Goal: Check status: Check status

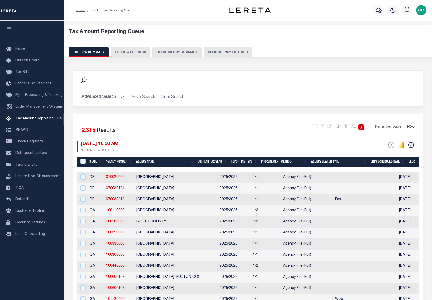
select select "100"
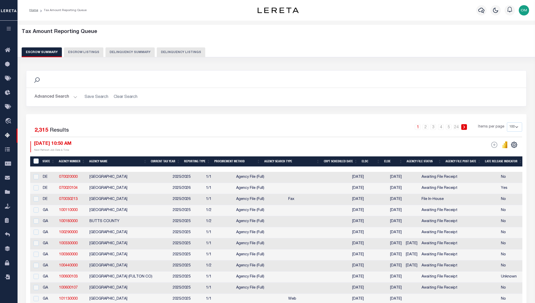
click at [8, 27] on icon "button" at bounding box center [9, 28] width 6 height 5
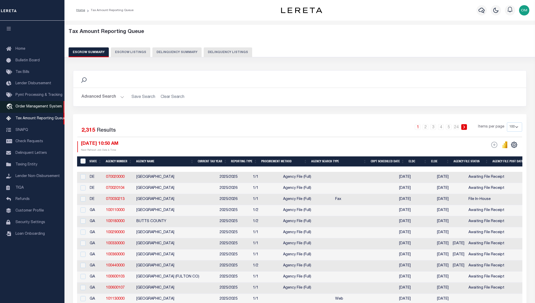
click at [34, 105] on link "travel_explore Order Management System" at bounding box center [32, 107] width 64 height 12
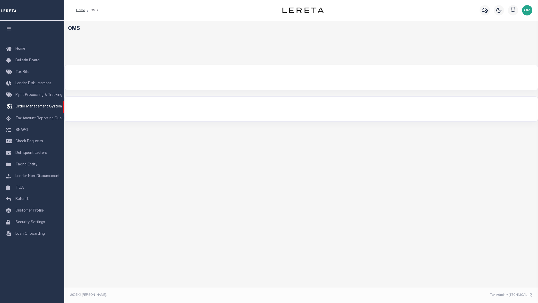
select select "200"
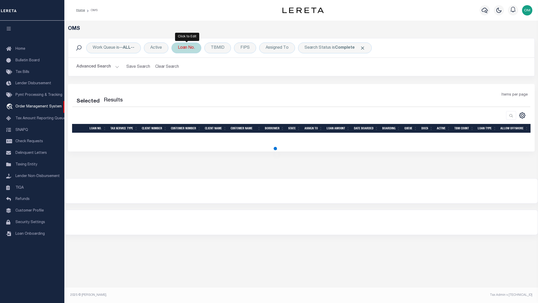
click at [181, 47] on div "Loan No." at bounding box center [187, 48] width 30 height 11
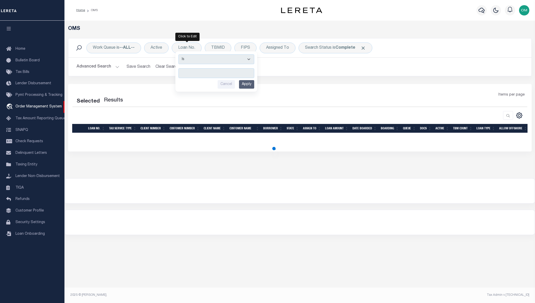
select select "200"
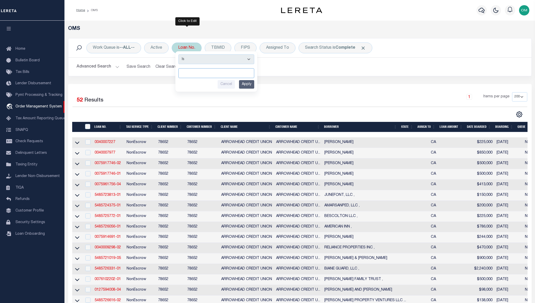
click at [209, 73] on input "text" at bounding box center [216, 73] width 76 height 10
click at [193, 71] on input "text" at bounding box center [216, 73] width 76 height 10
type input "51680L35.1"
click at [247, 85] on input "Apply" at bounding box center [246, 84] width 15 height 9
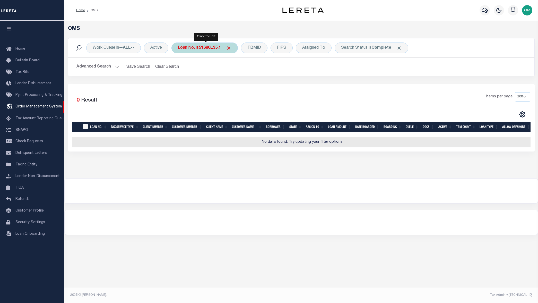
click at [210, 48] on b "51680L35.1" at bounding box center [210, 48] width 22 height 4
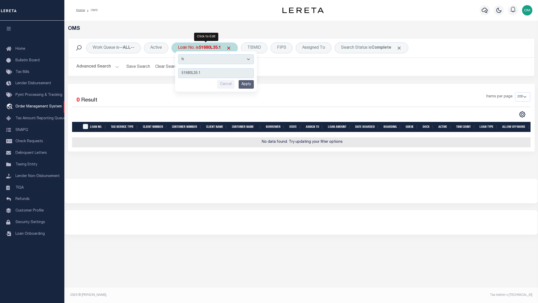
click at [193, 73] on input "51680L35.1" at bounding box center [216, 73] width 76 height 10
type input "51680L35.1"
click at [252, 82] on input "Apply" at bounding box center [246, 84] width 15 height 9
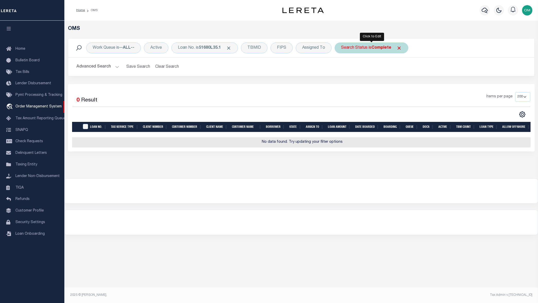
click at [403, 47] on div "Search Status is Complete" at bounding box center [372, 48] width 74 height 11
select select "CP"
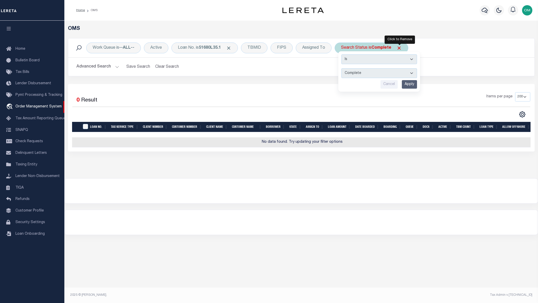
click at [398, 48] on span "Click to Remove" at bounding box center [399, 47] width 5 height 5
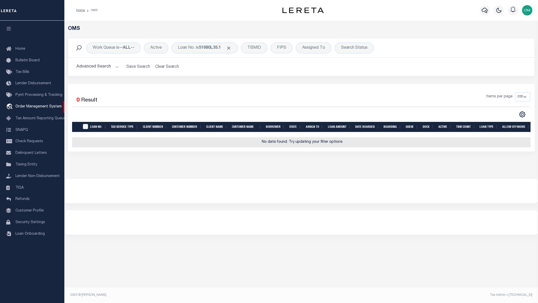
click at [112, 66] on button "Advanced Search" at bounding box center [98, 67] width 43 height 10
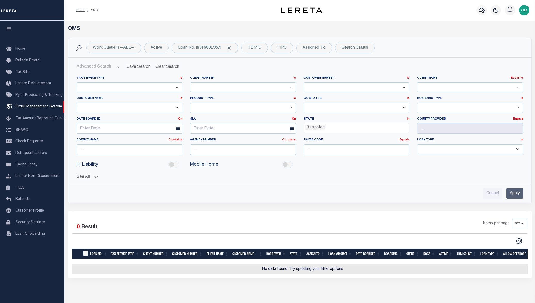
click at [494, 86] on select "AB ABL Accumatch - Refunds AF AFCU AFDLQBank AFDtrack ALB ALERUS FINANCIAL ALL …" at bounding box center [470, 87] width 106 height 10
select select
click at [417, 82] on select "AB ABL Accumatch - Refunds AF AFCU AFDLQBank AFDtrack ALB ALERUS FINANCIAL ALL …" at bounding box center [470, 87] width 106 height 10
click at [516, 195] on input "Apply" at bounding box center [514, 193] width 17 height 11
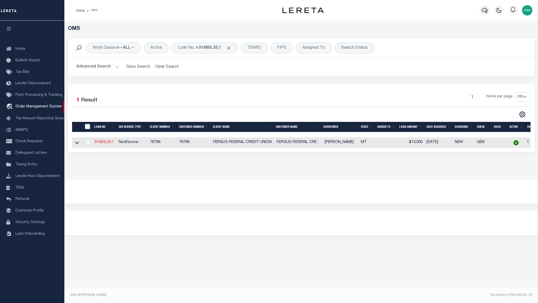
click at [109, 143] on link "51680L35.1" at bounding box center [104, 142] width 19 height 4
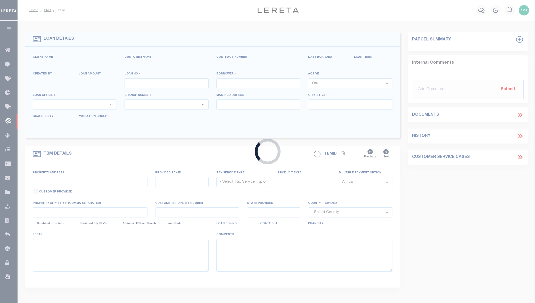
type input "51680L35.1"
type input "[PERSON_NAME]"
select select
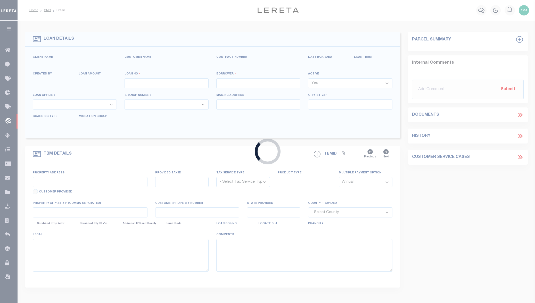
select select
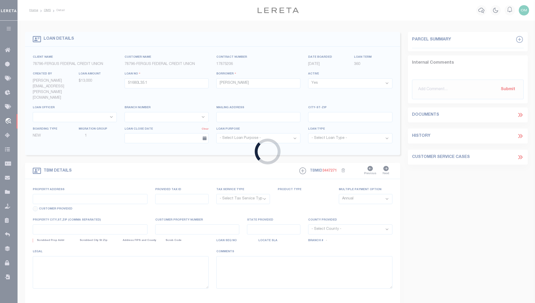
type input "NA VACANT LAND"
radio input "true"
select select "NonEscrow"
select select
type input "MOCCASIN MT 59462"
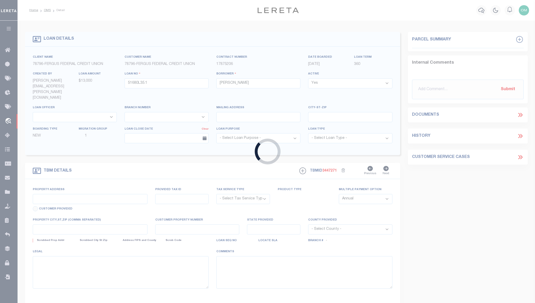
type input "51680L35.1"
type input "MT"
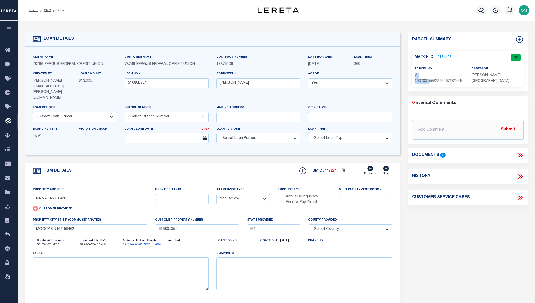
drag, startPoint x: 414, startPoint y: 75, endPoint x: 428, endPoint y: 81, distance: 15.8
click at [428, 81] on span "V-10070315562296467182445" at bounding box center [437, 78] width 47 height 9
drag, startPoint x: 47, startPoint y: 82, endPoint x: 54, endPoint y: 90, distance: 10.8
click at [54, 90] on div "Created By Manpreet.Cheema@accumatch.com" at bounding box center [52, 88] width 46 height 34
click at [221, 163] on div "TBM DETAILS TBMID 3447271 Previous Next" at bounding box center [212, 171] width 375 height 16
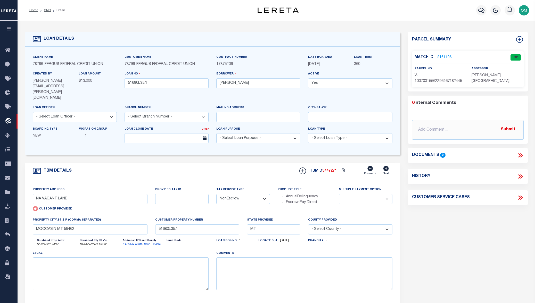
click at [446, 56] on link "2161106" at bounding box center [444, 57] width 14 height 5
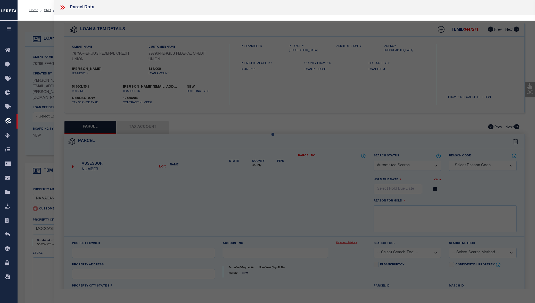
checkbox input "false"
select select "CP"
type input "NA VACANT LAND"
checkbox input "false"
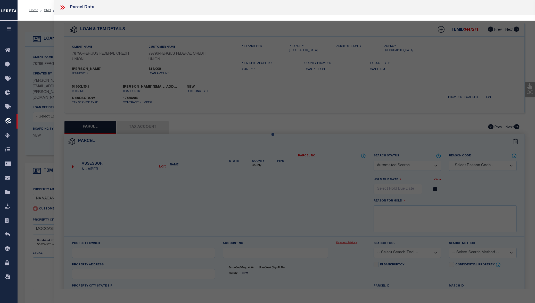
type input "MOCCASIN MT 59462"
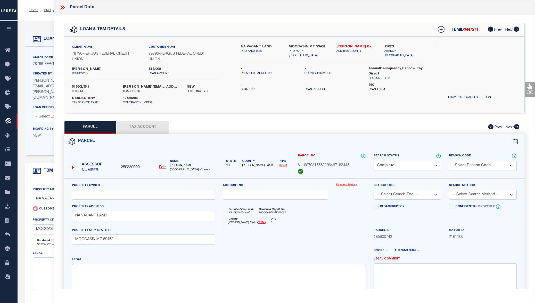
click at [348, 185] on link "Payment History" at bounding box center [351, 185] width 30 height 4
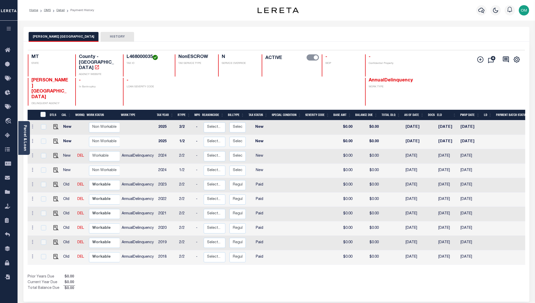
click at [100, 36] on button "HISTORY" at bounding box center [116, 37] width 33 height 10
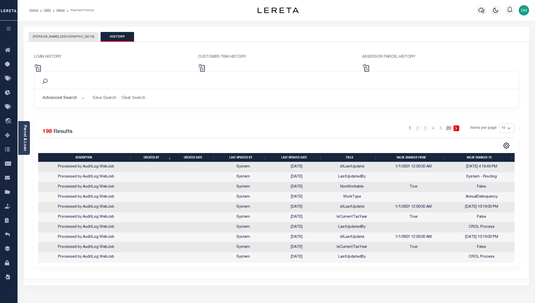
click at [449, 128] on link "20" at bounding box center [448, 128] width 6 height 6
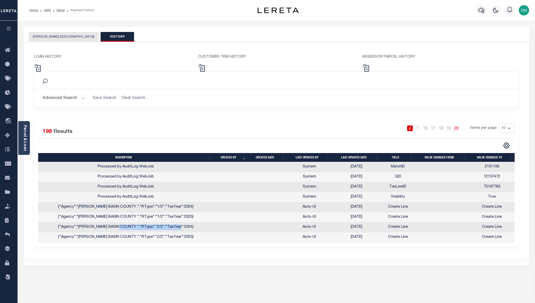
drag, startPoint x: 189, startPoint y: 228, endPoint x: 128, endPoint y: 230, distance: 60.8
click at [128, 230] on td "{"Agency":"JUDITH BASIN COUNTY ","RType":"2/2","TaxYear":2024}" at bounding box center [125, 227] width 175 height 10
drag, startPoint x: 188, startPoint y: 209, endPoint x: 137, endPoint y: 208, distance: 50.5
click at [137, 208] on td "{"Agency":"JUDITH BASIN COUNTY ","RType":"1/2","TaxYear":2024}" at bounding box center [125, 207] width 175 height 10
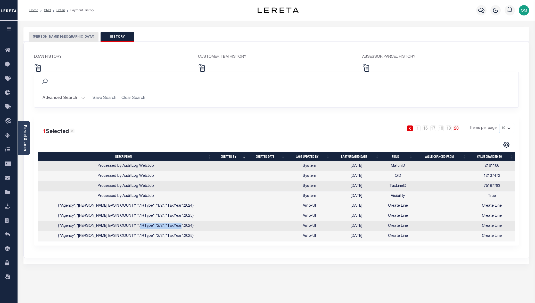
drag, startPoint x: 188, startPoint y: 228, endPoint x: 145, endPoint y: 228, distance: 43.0
click at [145, 228] on td "{"Agency":"JUDITH BASIN COUNTY ","RType":"2/2","TaxYear":2024}" at bounding box center [125, 226] width 175 height 10
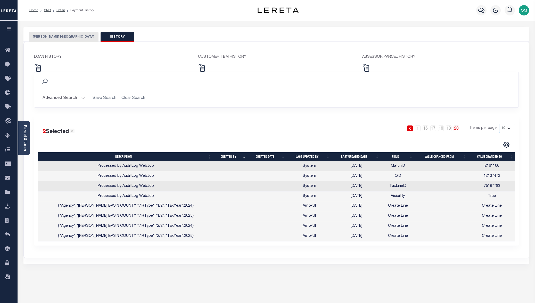
drag, startPoint x: 210, startPoint y: 271, endPoint x: 200, endPoint y: 262, distance: 13.5
click at [210, 270] on div "JUDITH BASIN COUNTY HISTORY Selected 10 1" at bounding box center [276, 175] width 513 height 296
click at [54, 36] on button "[PERSON_NAME] [GEOGRAPHIC_DATA]" at bounding box center [64, 37] width 70 height 10
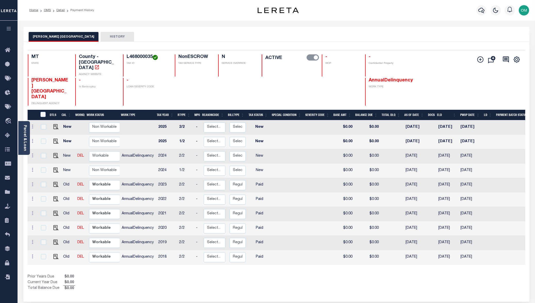
click at [100, 36] on button "HISTORY" at bounding box center [116, 37] width 33 height 10
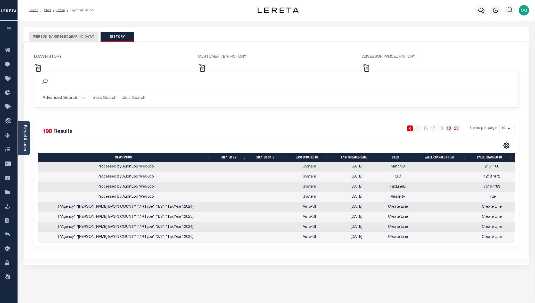
click at [451, 128] on link "19" at bounding box center [448, 128] width 6 height 6
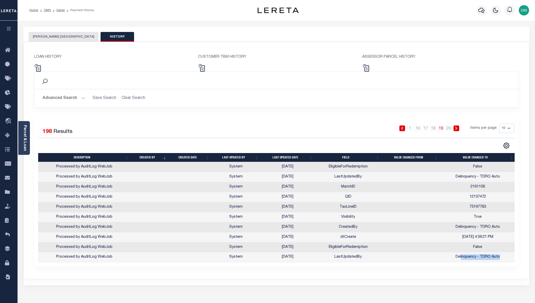
scroll to position [0, 1]
drag, startPoint x: 467, startPoint y: 256, endPoint x: 511, endPoint y: 259, distance: 45.0
click at [511, 259] on td "Delinquency - TDRO Auto" at bounding box center [476, 257] width 75 height 10
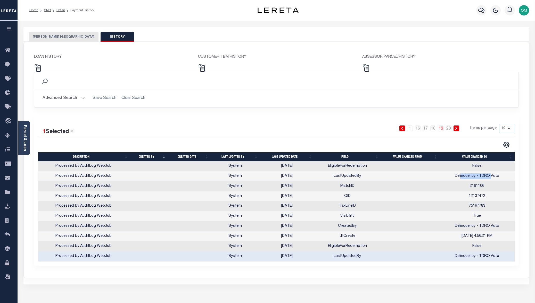
drag, startPoint x: 460, startPoint y: 178, endPoint x: 491, endPoint y: 176, distance: 30.4
click at [491, 176] on td "Delinquency - TDRO Auto" at bounding box center [476, 176] width 75 height 10
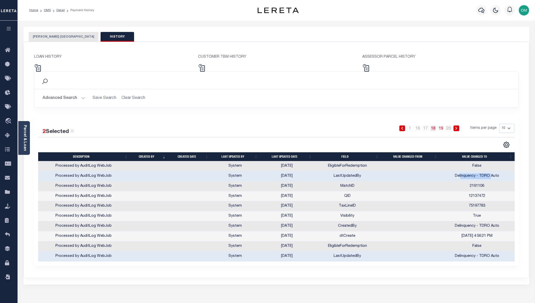
click at [435, 128] on link "18" at bounding box center [433, 128] width 6 height 6
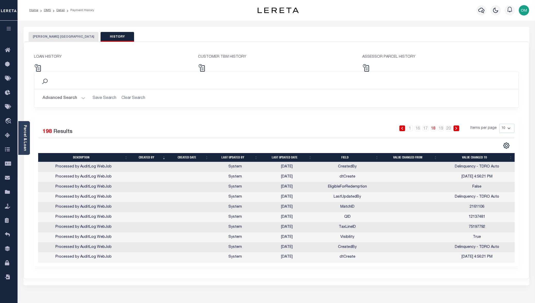
click at [50, 35] on button "[PERSON_NAME] [GEOGRAPHIC_DATA]" at bounding box center [64, 37] width 70 height 10
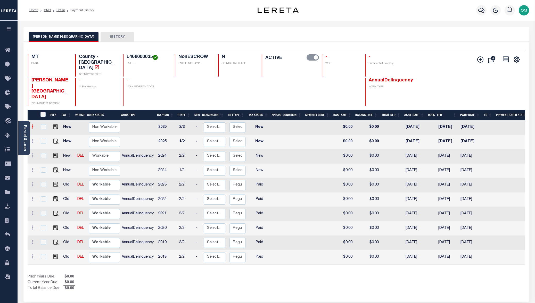
click at [32, 124] on icon at bounding box center [33, 126] width 2 height 4
click at [34, 168] on link at bounding box center [33, 170] width 6 height 4
click at [45, 185] on img at bounding box center [44, 187] width 5 height 5
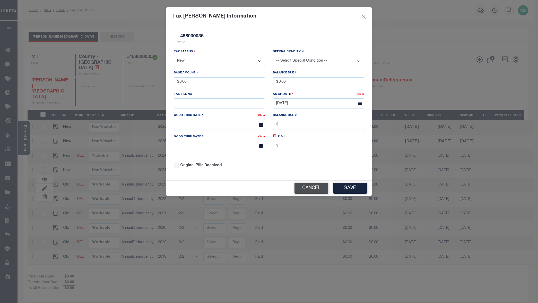
click at [313, 188] on button "Cancel" at bounding box center [312, 188] width 34 height 11
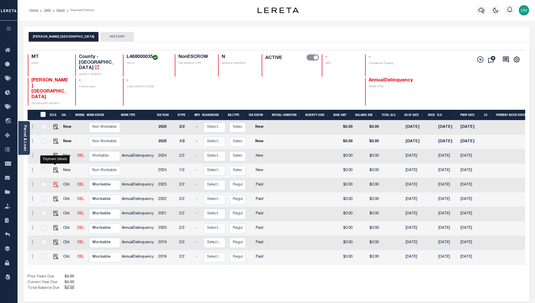
click at [56, 182] on img "" at bounding box center [55, 184] width 5 height 5
checkbox input "true"
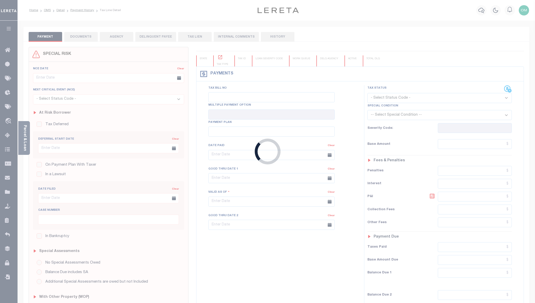
checkbox input "false"
type input "07/17/2024"
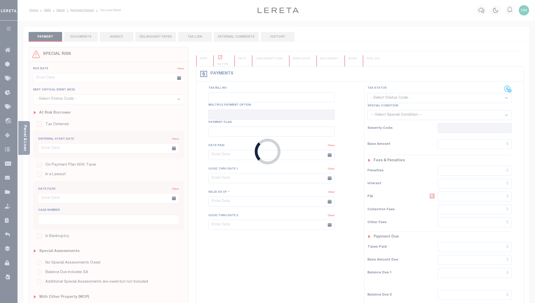
select select "PYD"
type input "$0"
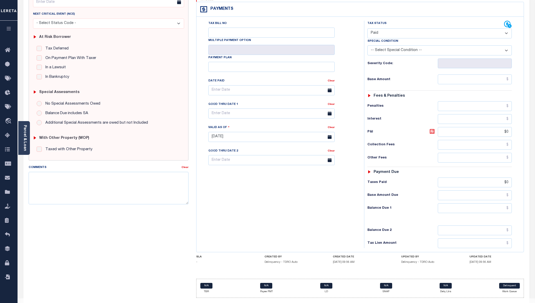
scroll to position [76, 0]
drag, startPoint x: 401, startPoint y: 248, endPoint x: 447, endPoint y: 255, distance: 46.3
click at [447, 255] on div "UPDATED BY Delinquency - TDRO Auto" at bounding box center [428, 260] width 55 height 11
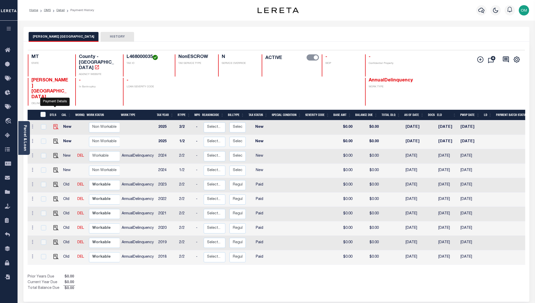
click at [54, 124] on img "" at bounding box center [55, 126] width 5 height 5
checkbox input "true"
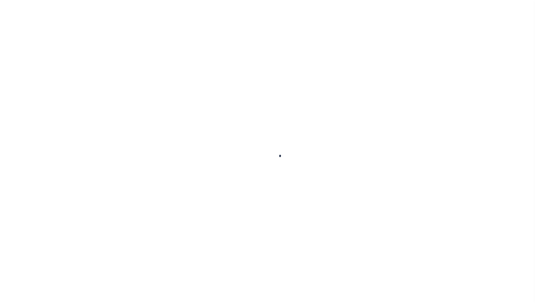
checkbox input "false"
type input "[DATE]"
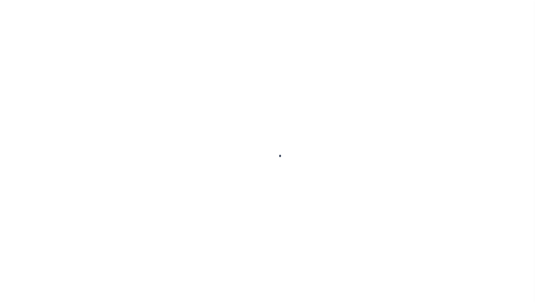
select select "NW2"
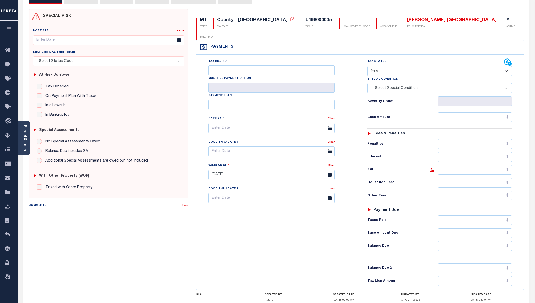
scroll to position [76, 0]
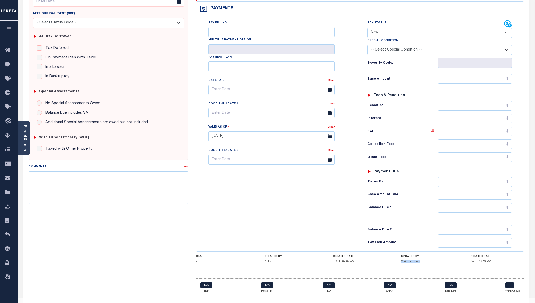
drag, startPoint x: 414, startPoint y: 251, endPoint x: 422, endPoint y: 253, distance: 8.1
click at [422, 255] on div "SLA - CREATED BY Auto-UI CREATED DATE [DATE] 09:02 AM UPDATED BY CROL Process U…" at bounding box center [359, 260] width 327 height 11
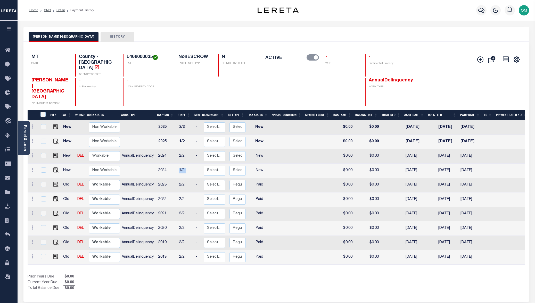
drag, startPoint x: 177, startPoint y: 149, endPoint x: 194, endPoint y: 150, distance: 17.3
click at [194, 164] on tr "New Non Workable Workable 2024 1/2 - Select... Payment Reversal Taxable Value C…" at bounding box center [288, 171] width 521 height 14
click at [54, 139] on img "" at bounding box center [55, 141] width 5 height 5
checkbox input "true"
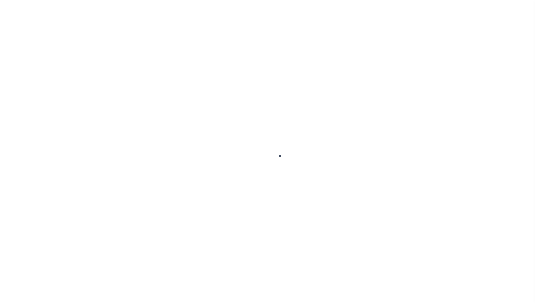
checkbox input "false"
type input "[DATE]"
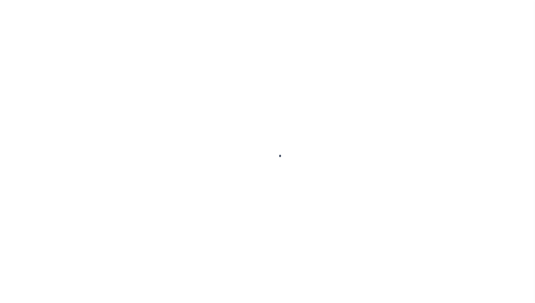
select select "NW2"
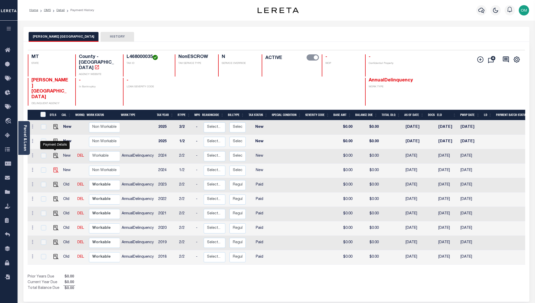
click at [54, 167] on img "" at bounding box center [55, 169] width 5 height 5
checkbox input "true"
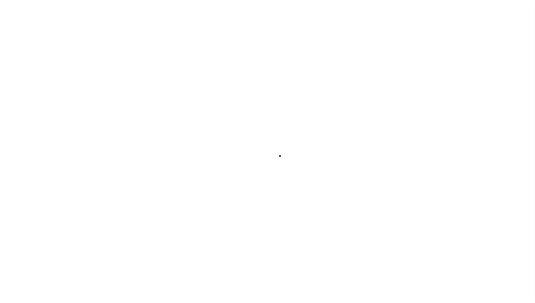
select select "NW2"
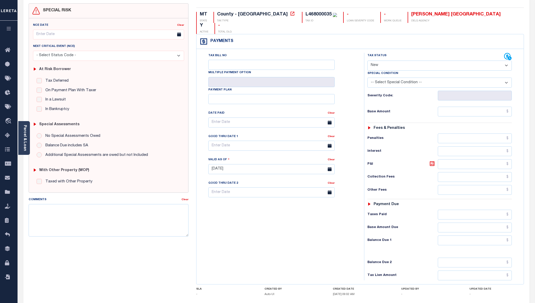
scroll to position [76, 0]
